Goal: Obtain resource: Obtain resource

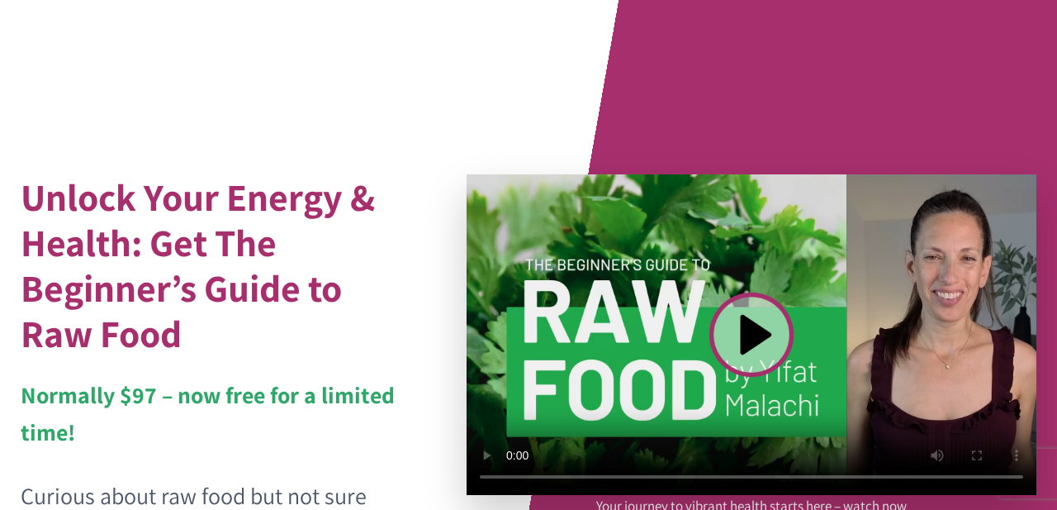
click at [753, 335] on video at bounding box center [752, 334] width 570 height 321
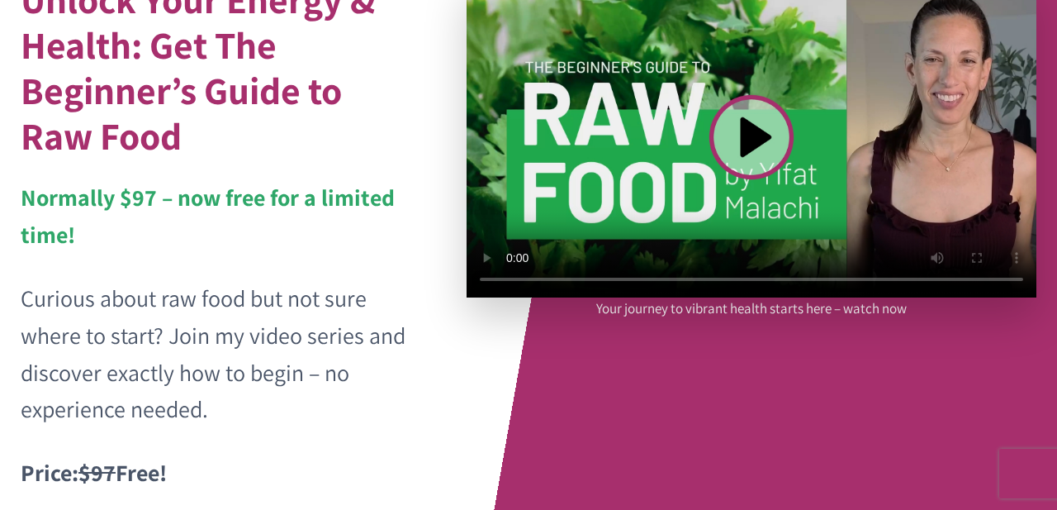
scroll to position [200, 0]
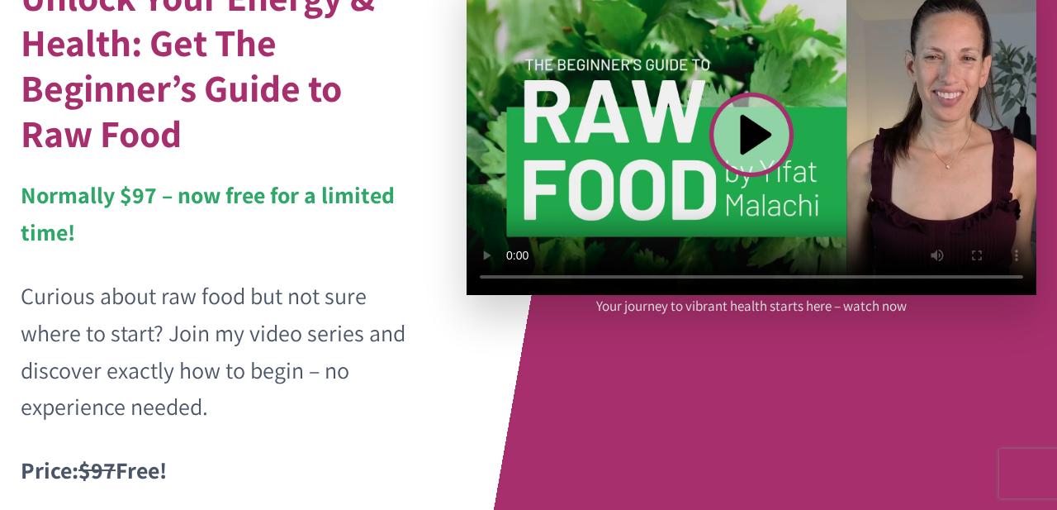
click at [516, 275] on video at bounding box center [752, 134] width 570 height 321
click at [513, 275] on video at bounding box center [752, 134] width 570 height 321
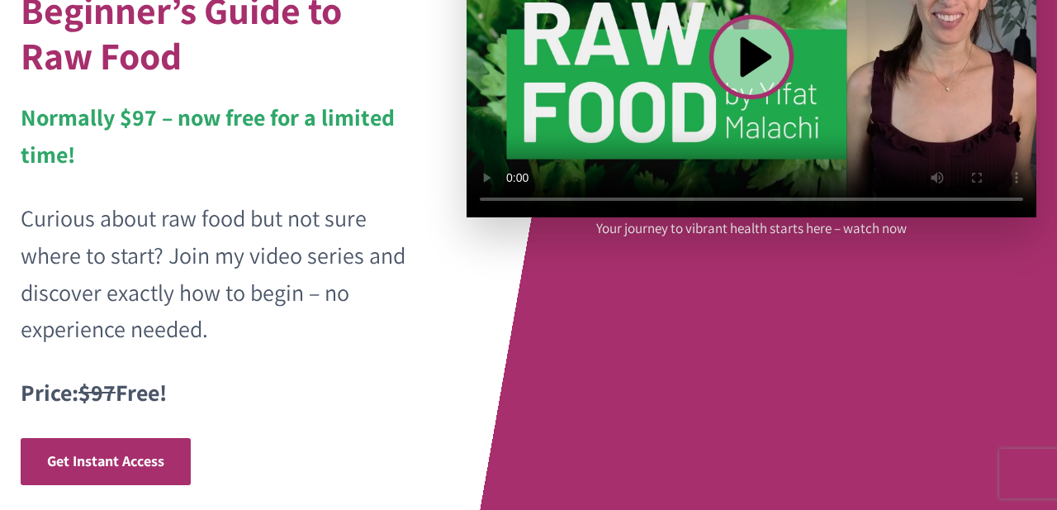
scroll to position [487, 0]
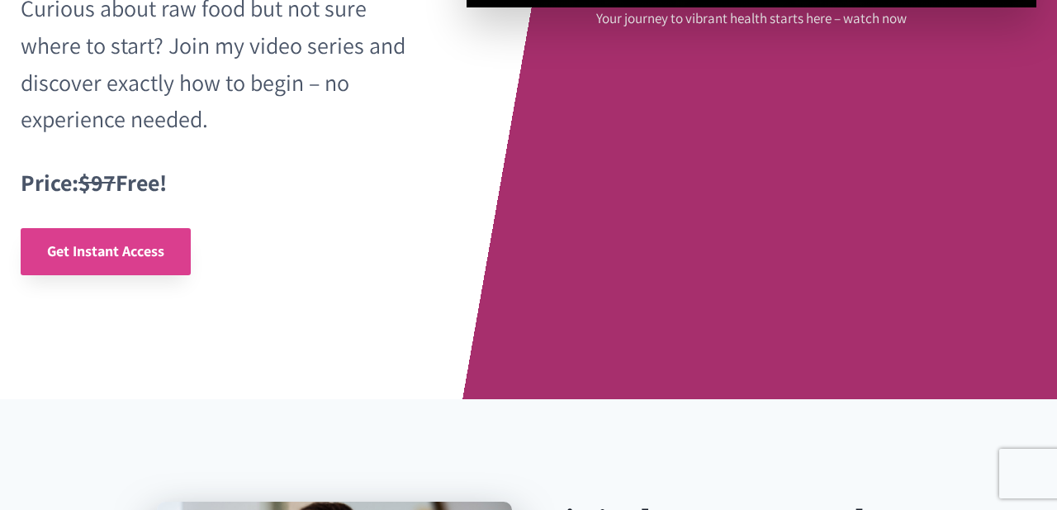
click at [135, 241] on span "Get Instant Access" at bounding box center [105, 250] width 117 height 19
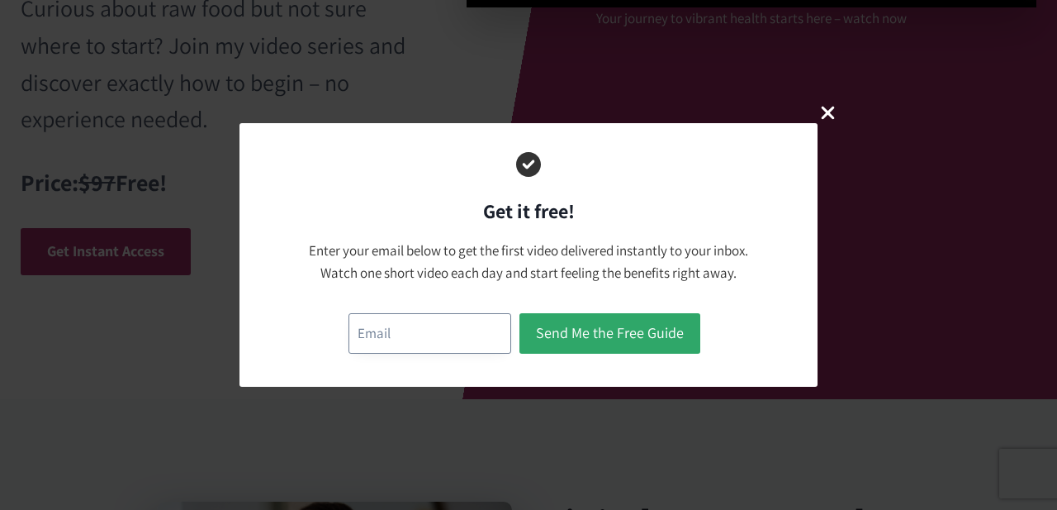
click at [361, 330] on input "email" at bounding box center [430, 333] width 163 height 40
type input "caroltopic@aol.com"
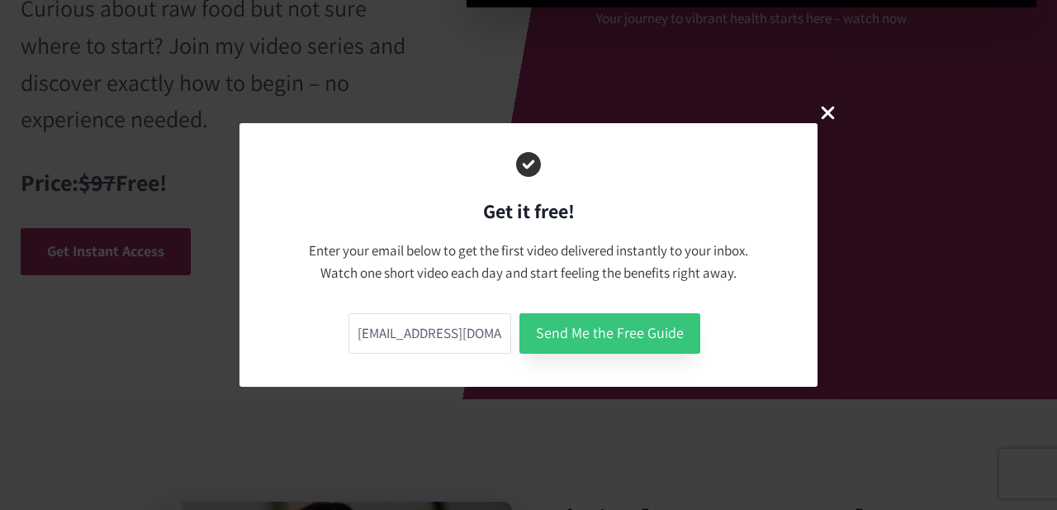
click at [668, 330] on button "Send Me the Free Guide" at bounding box center [610, 333] width 181 height 40
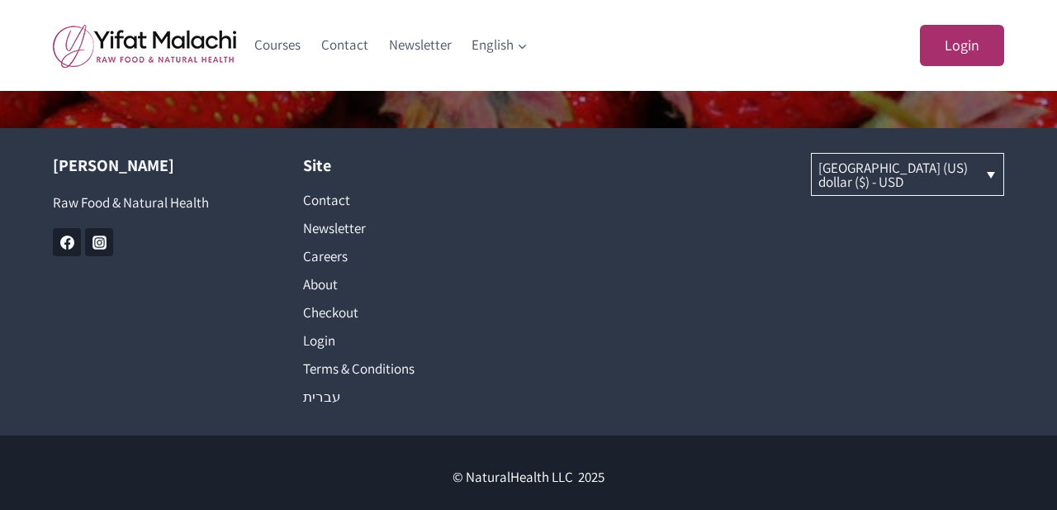
scroll to position [1302, 0]
